Goal: Transaction & Acquisition: Purchase product/service

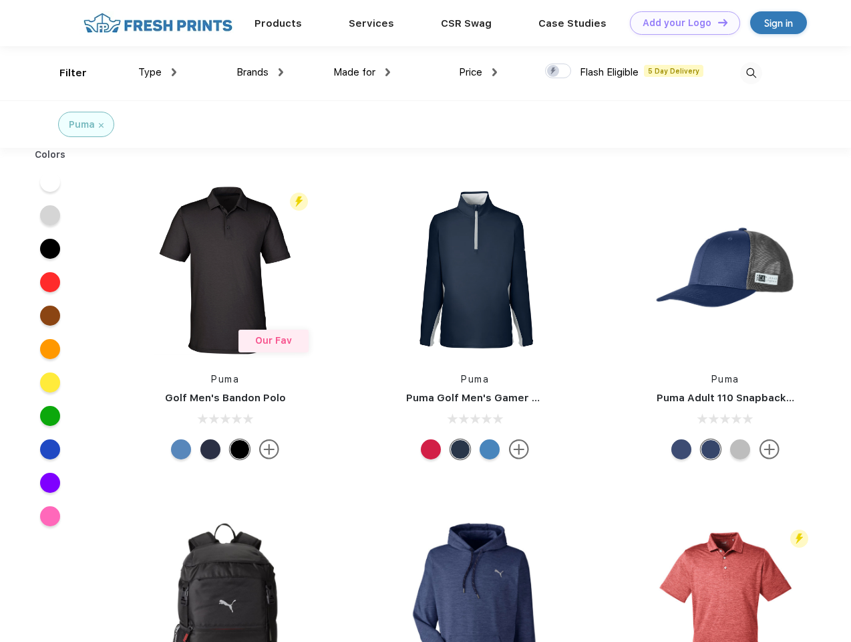
scroll to position [1, 0]
click at [680, 23] on link "Add your Logo Design Tool" at bounding box center [685, 22] width 110 height 23
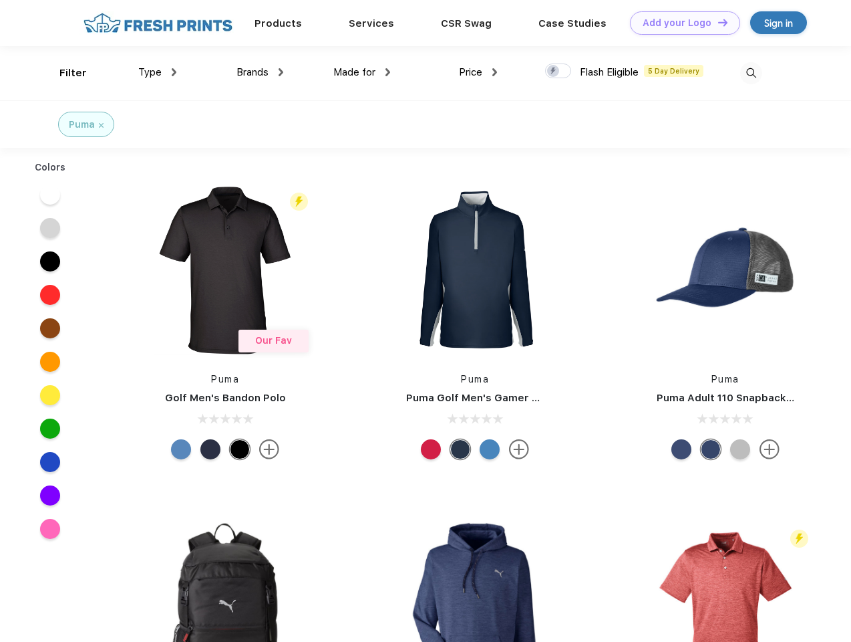
click at [0, 0] on div "Design Tool" at bounding box center [0, 0] width 0 height 0
click at [717, 22] on link "Add your Logo Design Tool" at bounding box center [685, 22] width 110 height 23
click at [64, 73] on div "Filter" at bounding box center [72, 72] width 27 height 15
click at [158, 72] on span "Type" at bounding box center [149, 72] width 23 height 12
click at [260, 72] on span "Brands" at bounding box center [253, 72] width 32 height 12
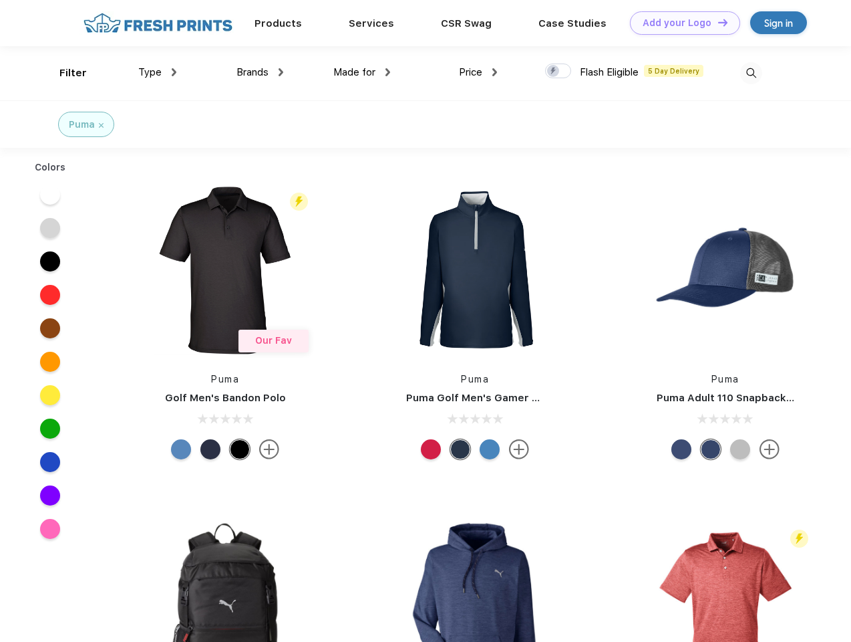
click at [362, 72] on span "Made for" at bounding box center [355, 72] width 42 height 12
click at [479, 72] on span "Price" at bounding box center [470, 72] width 23 height 12
click at [559, 72] on div at bounding box center [558, 70] width 26 height 15
click at [554, 72] on input "checkbox" at bounding box center [549, 67] width 9 height 9
click at [751, 73] on img at bounding box center [752, 73] width 22 height 22
